Goal: Use online tool/utility

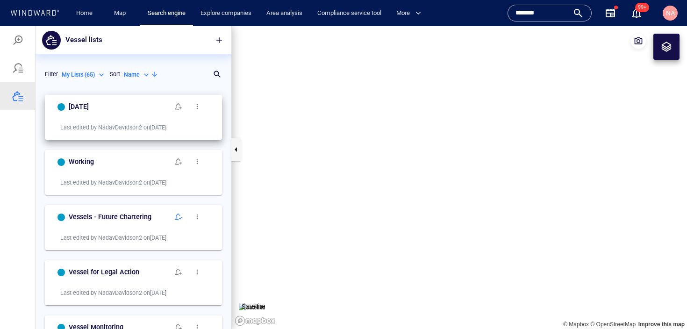
scroll to position [239, 196]
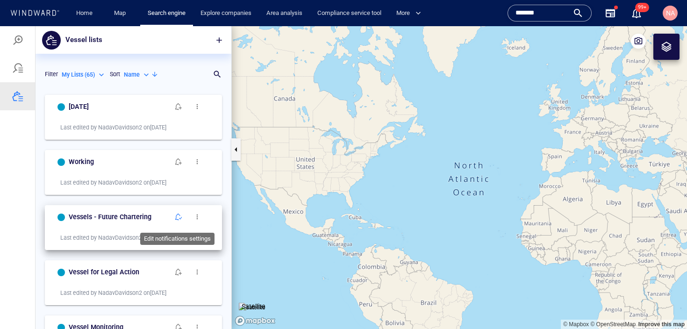
click at [182, 214] on button "button" at bounding box center [178, 217] width 19 height 19
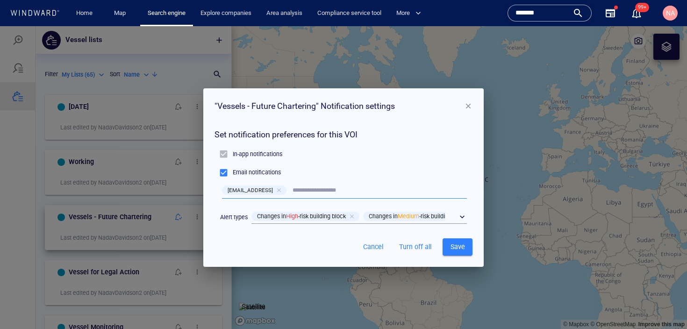
click at [462, 255] on button "Save" at bounding box center [458, 246] width 30 height 17
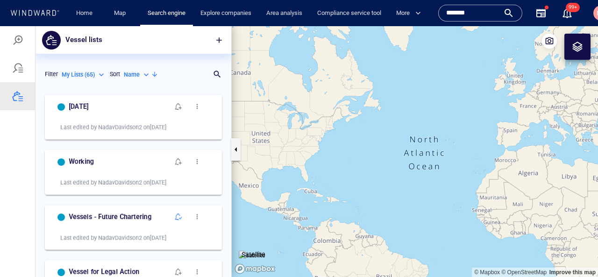
scroll to position [187, 196]
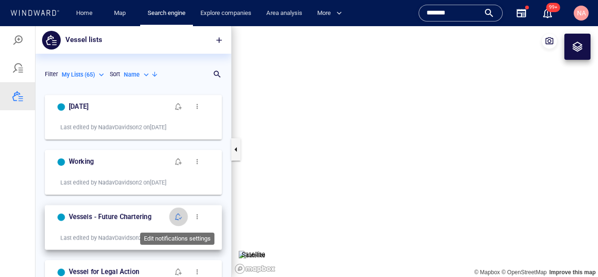
click at [178, 220] on span "button" at bounding box center [178, 216] width 7 height 7
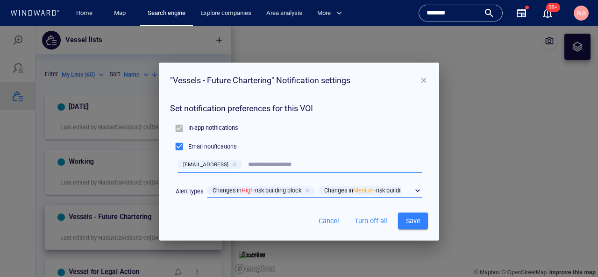
click at [417, 191] on div "​" at bounding box center [315, 191] width 216 height 14
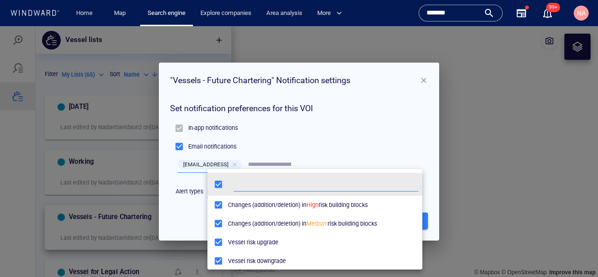
scroll to position [93, 215]
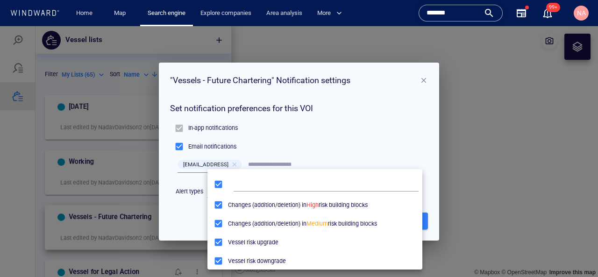
click at [388, 134] on div at bounding box center [299, 151] width 598 height 251
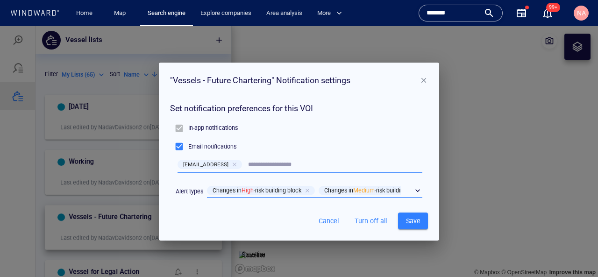
click at [371, 219] on span "Turn off all" at bounding box center [371, 222] width 32 height 12
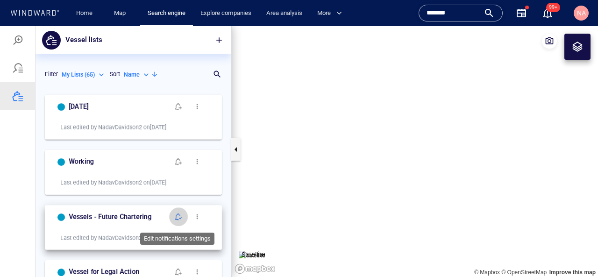
click at [180, 222] on button "button" at bounding box center [178, 217] width 19 height 19
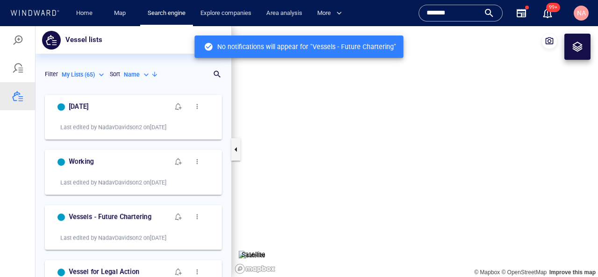
click at [361, 218] on canvas "Map" at bounding box center [415, 151] width 367 height 251
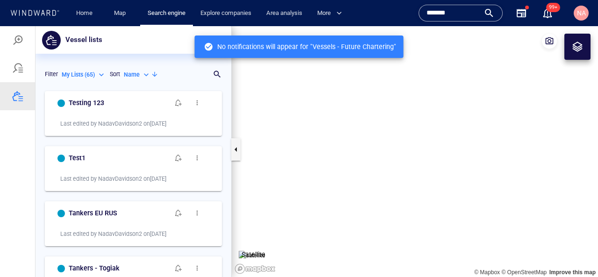
scroll to position [0, 0]
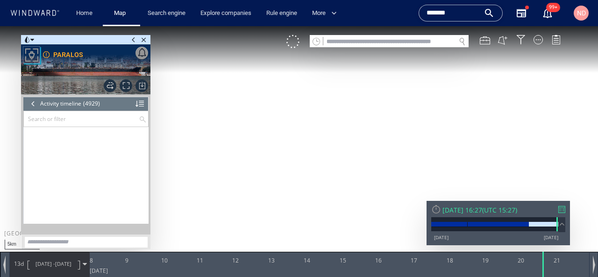
scroll to position [125048, 0]
